Goal: Check status: Check status

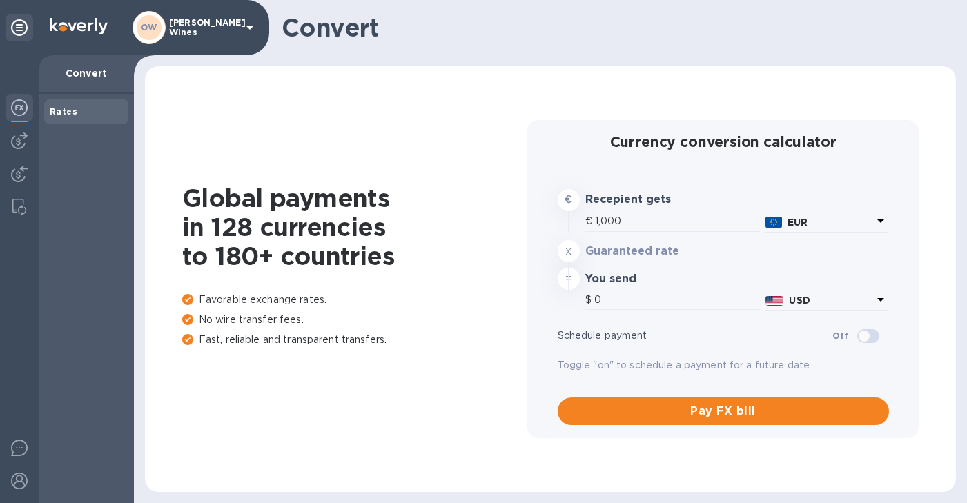
type input "1,168.3"
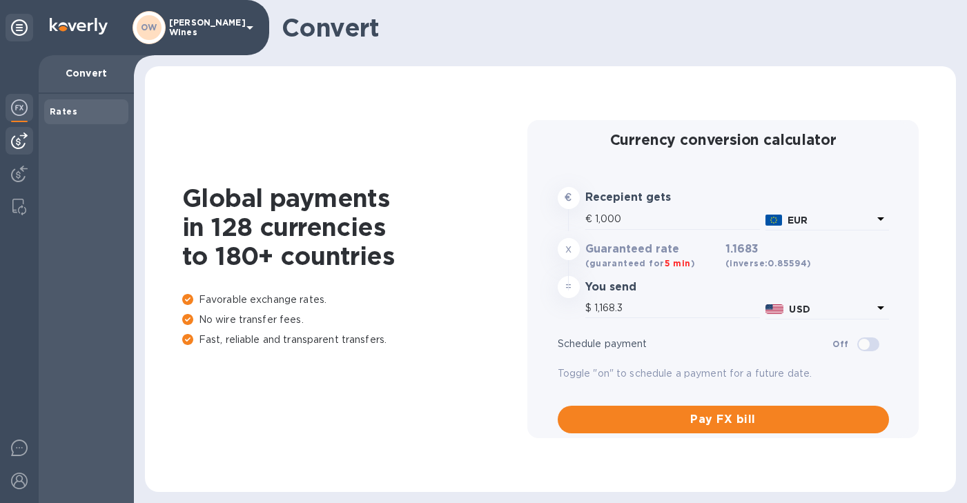
click at [23, 143] on img at bounding box center [19, 140] width 17 height 17
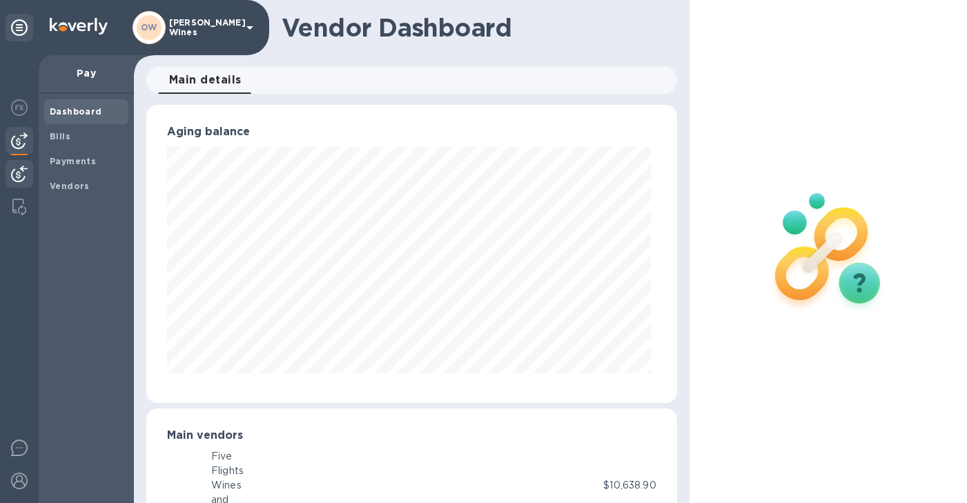
scroll to position [298, 525]
click at [64, 139] on b "Bills" at bounding box center [60, 136] width 21 height 10
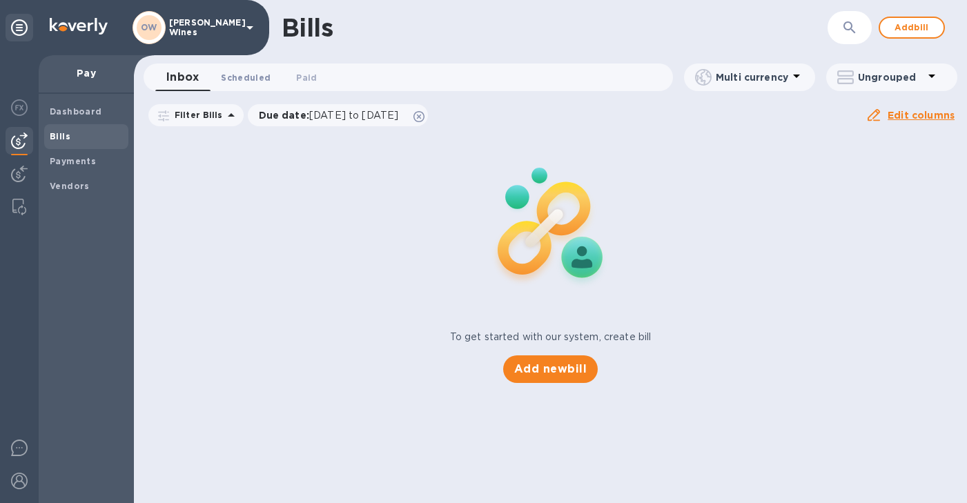
click at [256, 80] on span "Scheduled 0" at bounding box center [246, 77] width 50 height 14
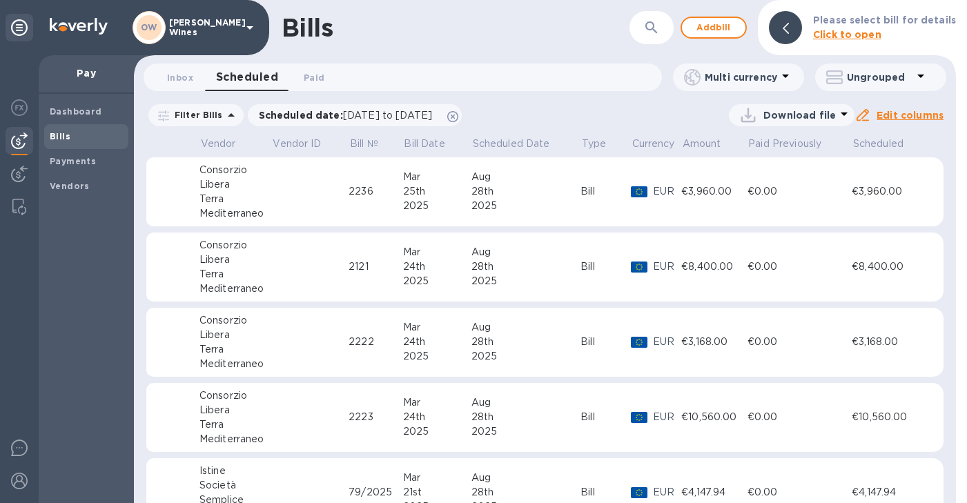
click at [210, 186] on div "Libera" at bounding box center [235, 184] width 72 height 14
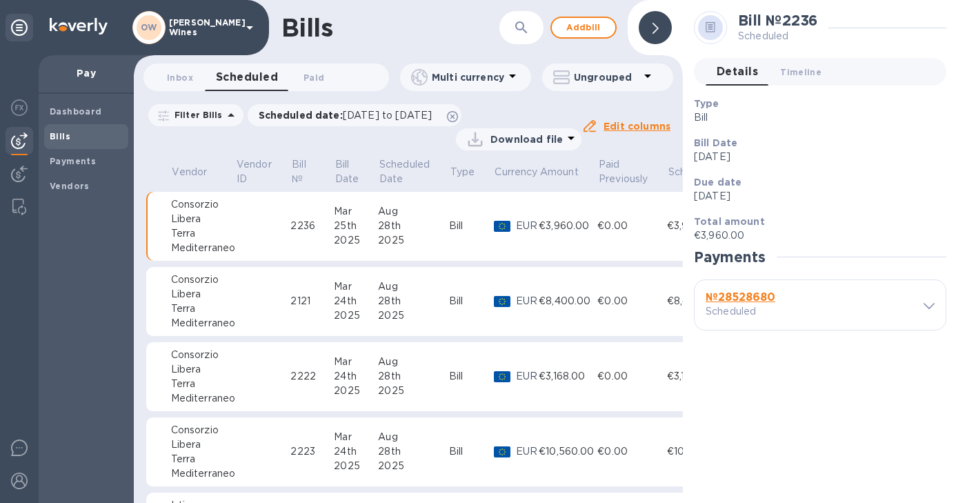
click at [749, 294] on b "№ 28528680" at bounding box center [741, 296] width 70 height 13
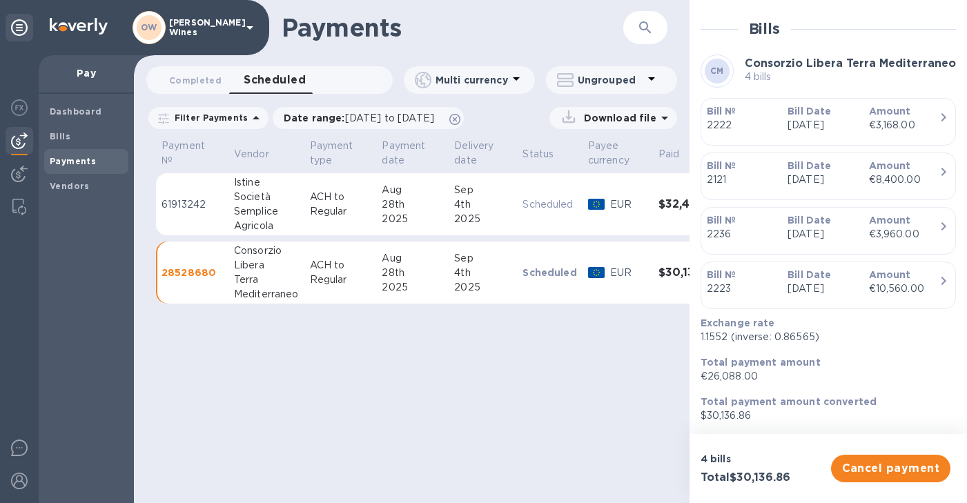
scroll to position [355, 0]
